Goal: Navigation & Orientation: Understand site structure

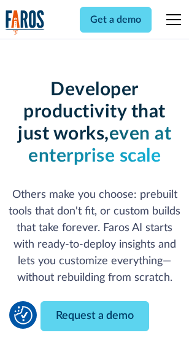
scroll to position [147, 0]
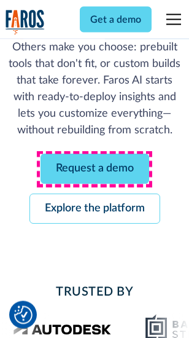
click at [95, 169] on link "Request a demo" at bounding box center [95, 169] width 109 height 30
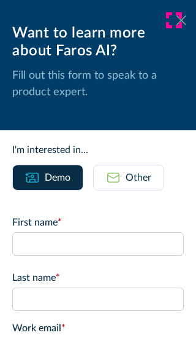
click at [177, 20] on icon at bounding box center [182, 19] width 10 height 9
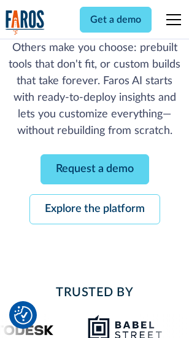
scroll to position [187, 0]
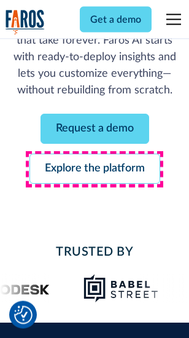
click at [95, 169] on link "Explore the platform" at bounding box center [94, 169] width 131 height 30
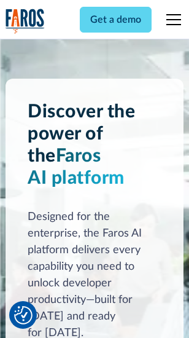
scroll to position [9353, 0]
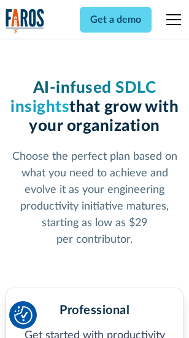
scroll to position [1946, 0]
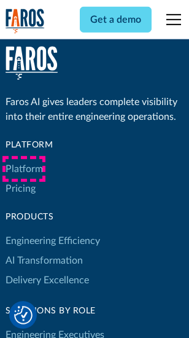
click at [24, 169] on link "Platform" at bounding box center [24, 169] width 37 height 20
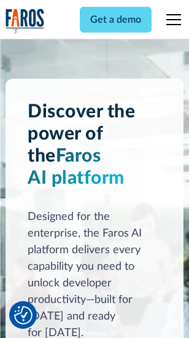
scroll to position [9747, 0]
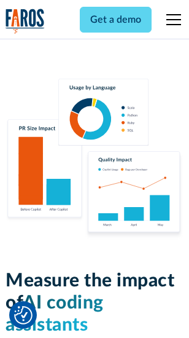
scroll to position [7665, 0]
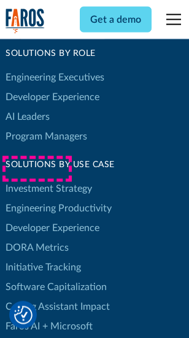
click at [37, 238] on link "DORA Metrics" at bounding box center [37, 248] width 63 height 20
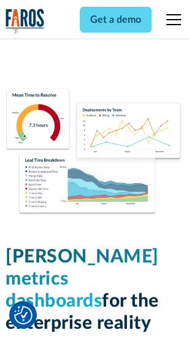
scroll to position [5436, 0]
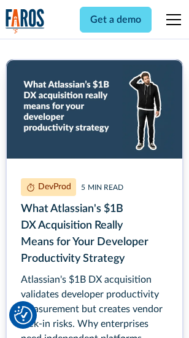
scroll to position [5568, 0]
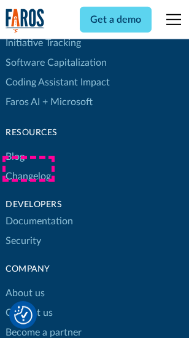
click at [28, 169] on link "Changelog" at bounding box center [28, 176] width 45 height 20
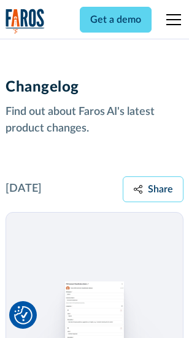
scroll to position [15055, 0]
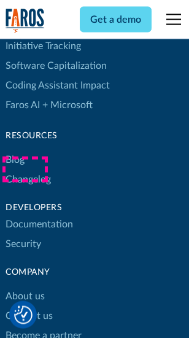
click at [25, 287] on link "About us" at bounding box center [25, 297] width 39 height 20
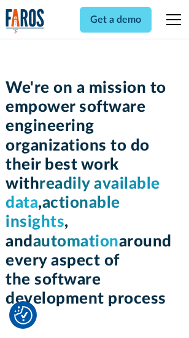
scroll to position [4246, 0]
